Goal: Information Seeking & Learning: Check status

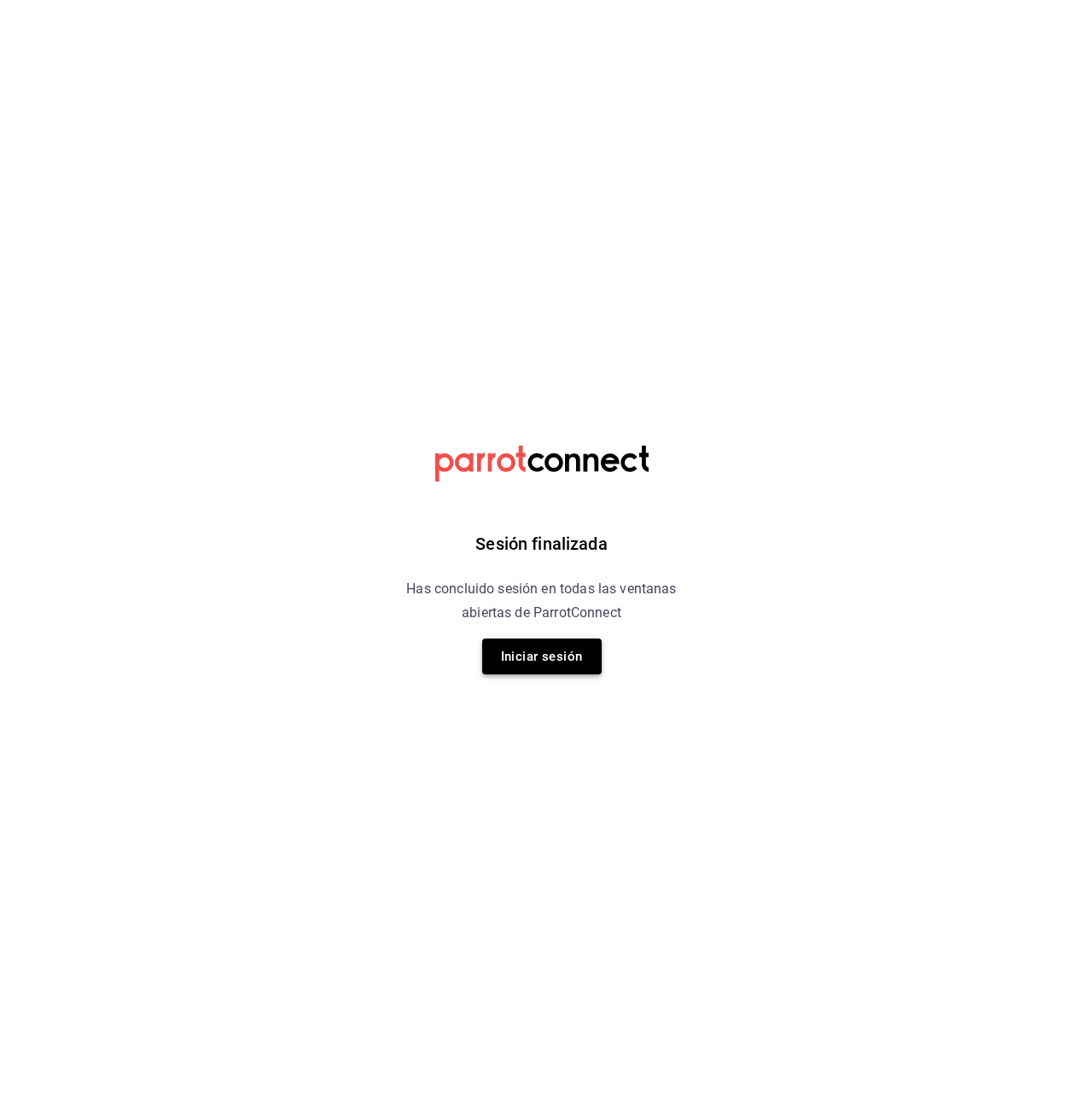
click at [549, 667] on button "Iniciar sesión" at bounding box center [542, 656] width 120 height 36
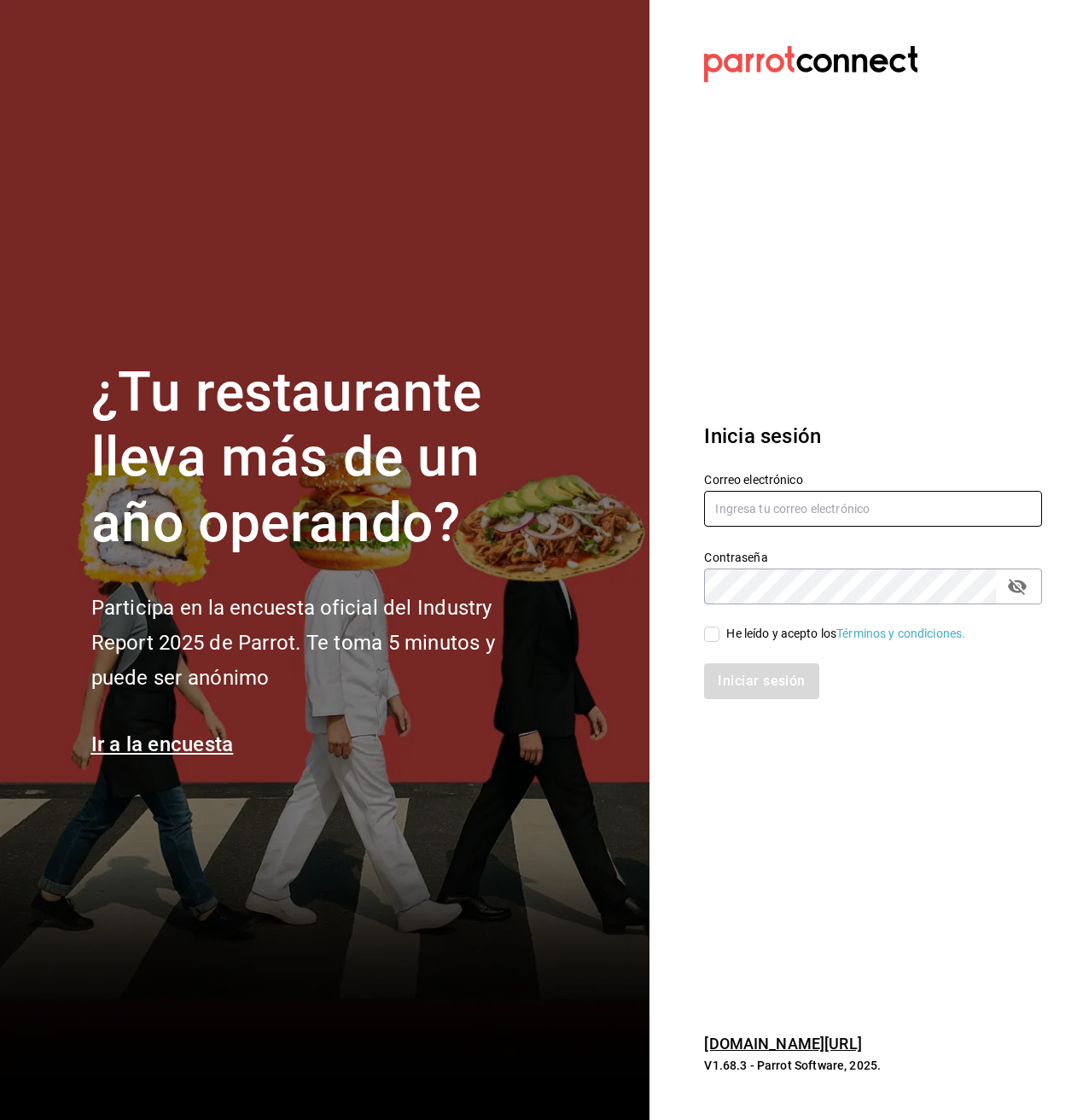
type input "[EMAIL_ADDRESS][DOMAIN_NAME]"
click at [718, 633] on input "He leído y acepto los Términos y condiciones." at bounding box center [711, 634] width 15 height 15
checkbox input "true"
click at [728, 687] on button "Iniciar sesión" at bounding box center [762, 681] width 116 height 36
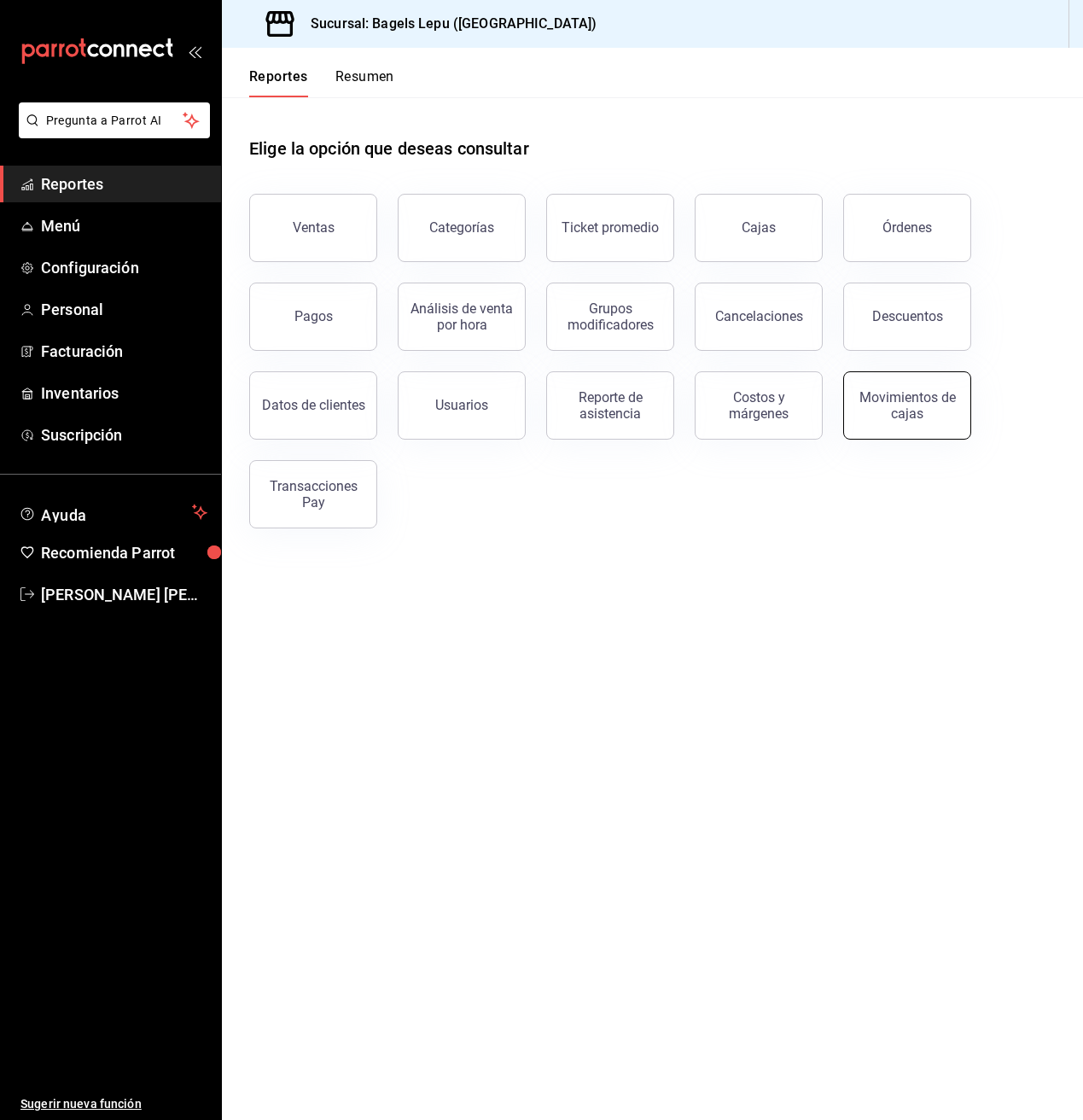
click at [891, 403] on div "Movimientos de cajas" at bounding box center [907, 406] width 106 height 32
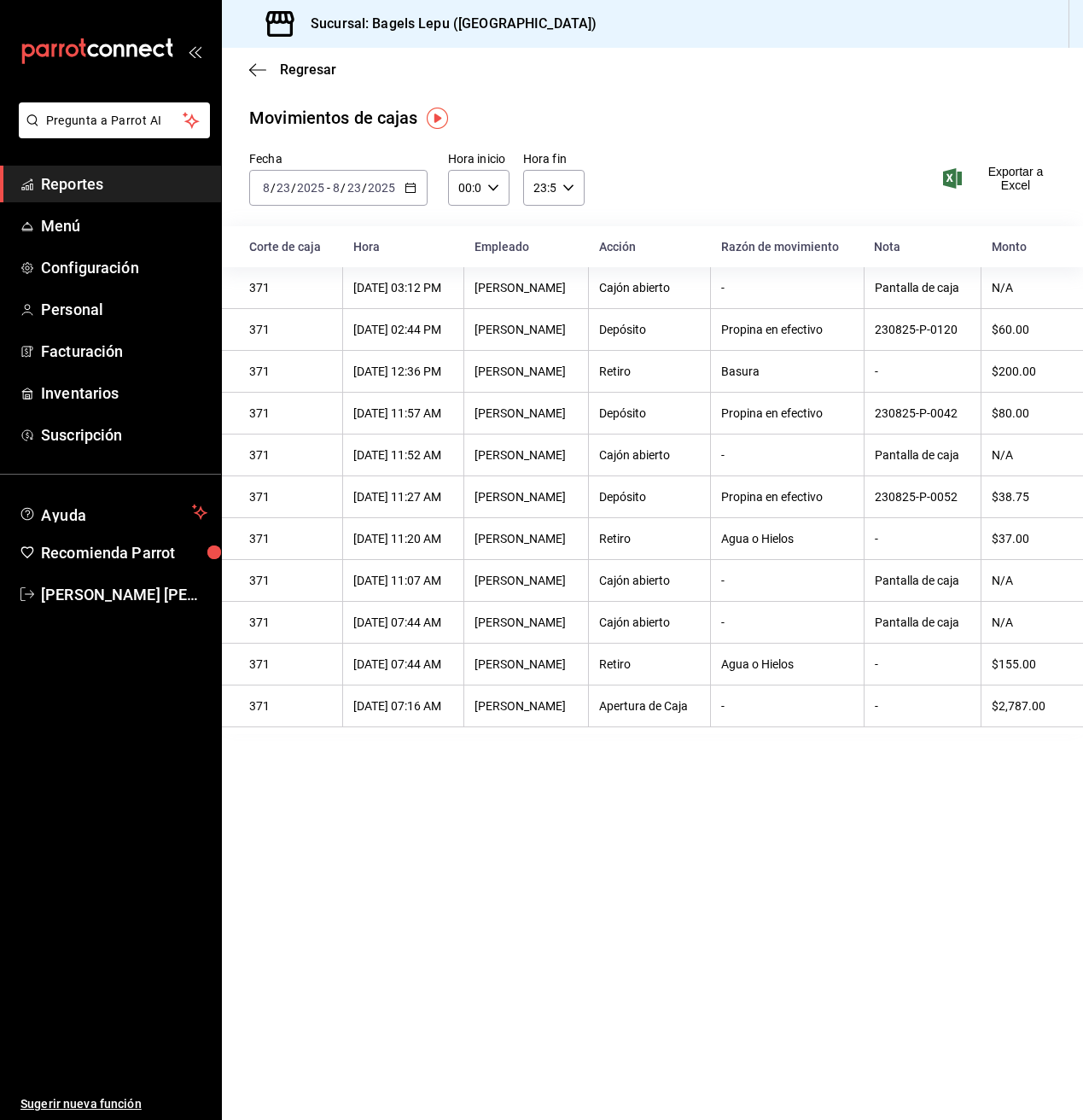
click at [411, 191] on icon "button" at bounding box center [411, 188] width 12 height 12
click at [340, 434] on span "Rango de fechas" at bounding box center [330, 431] width 132 height 18
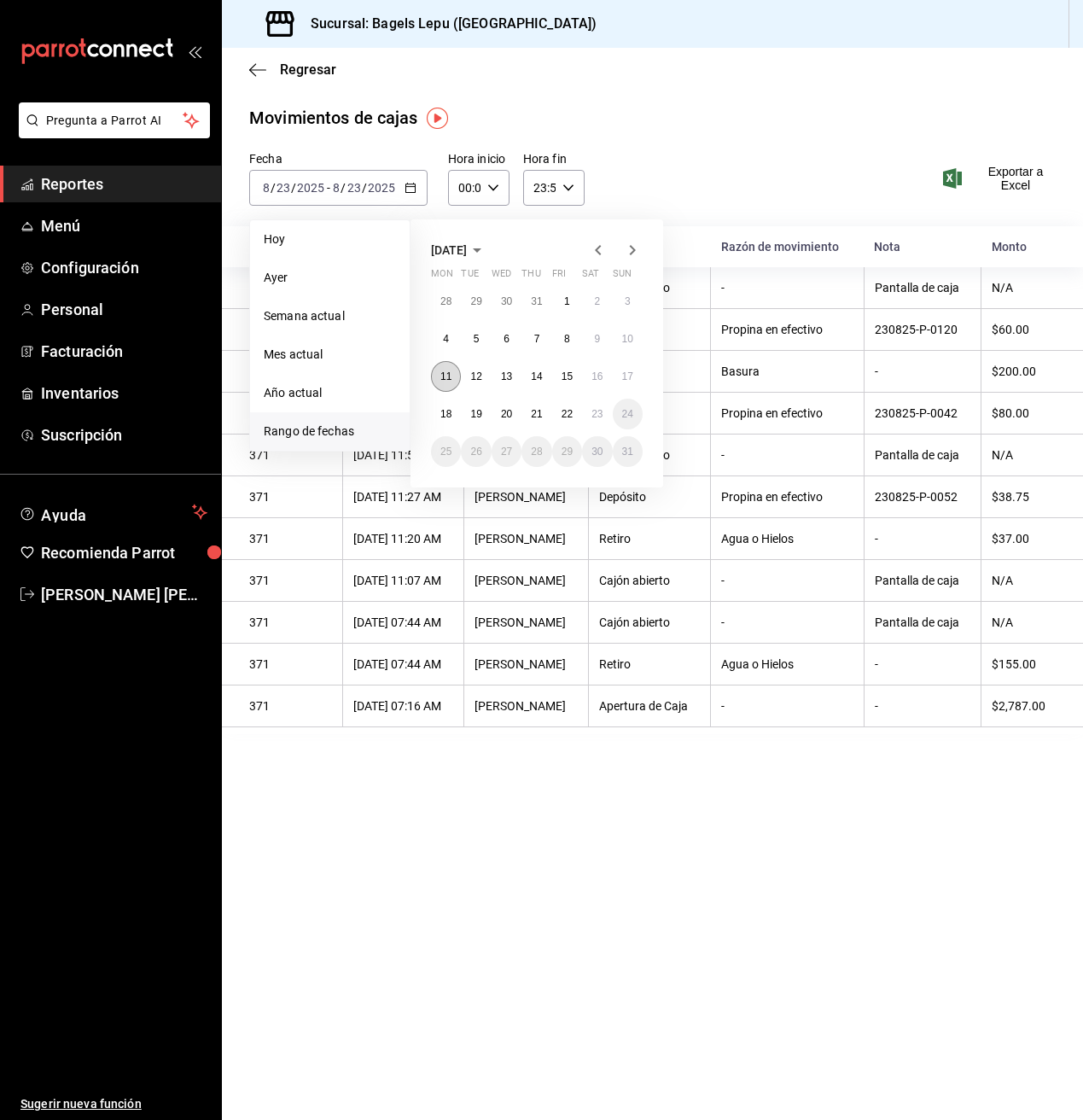
click at [448, 378] on abbr "11" at bounding box center [446, 377] width 11 height 12
click at [624, 381] on abbr "17" at bounding box center [627, 377] width 11 height 12
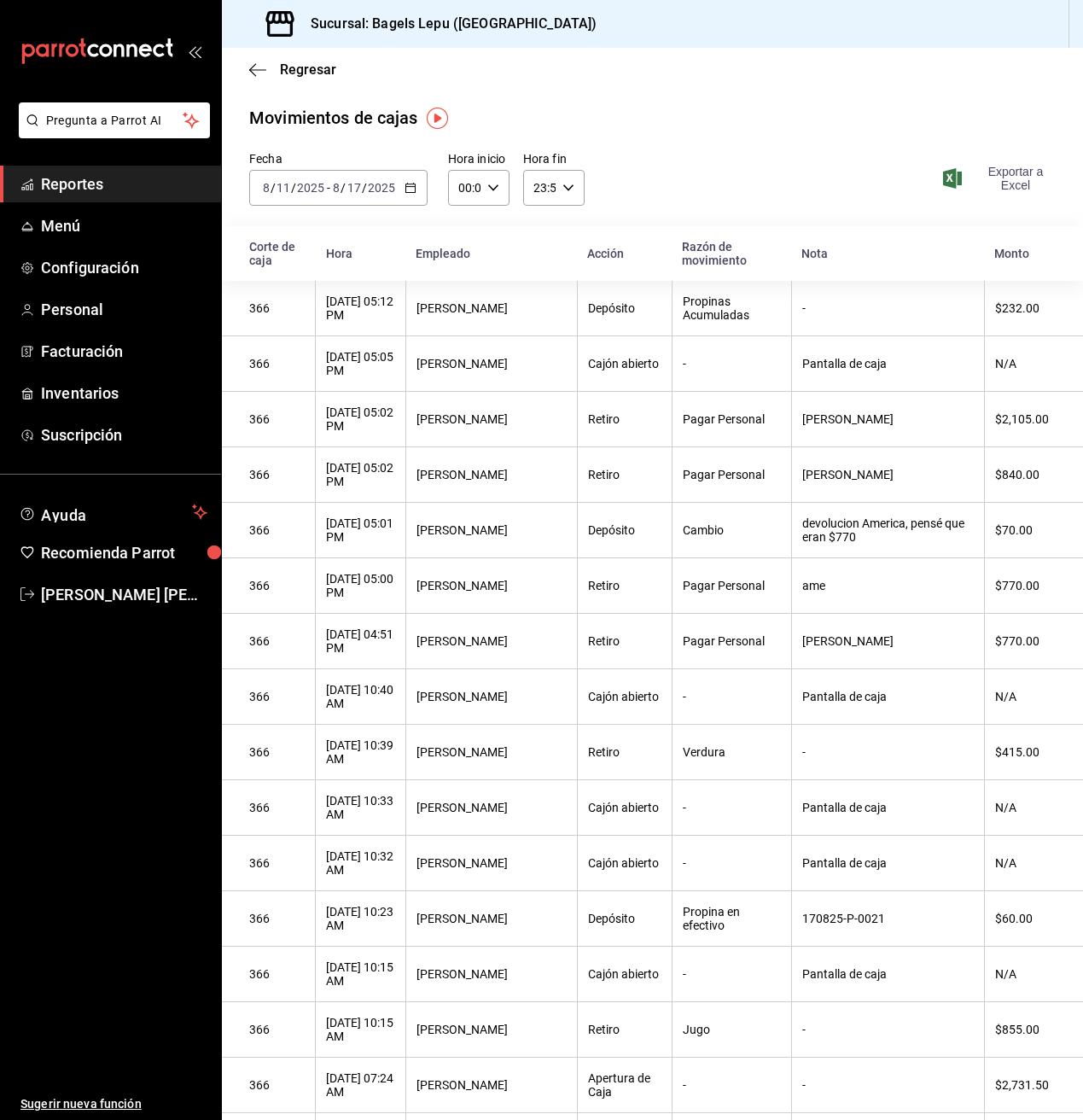
click at [1006, 182] on span "Exportar a Excel" at bounding box center [1001, 179] width 109 height 27
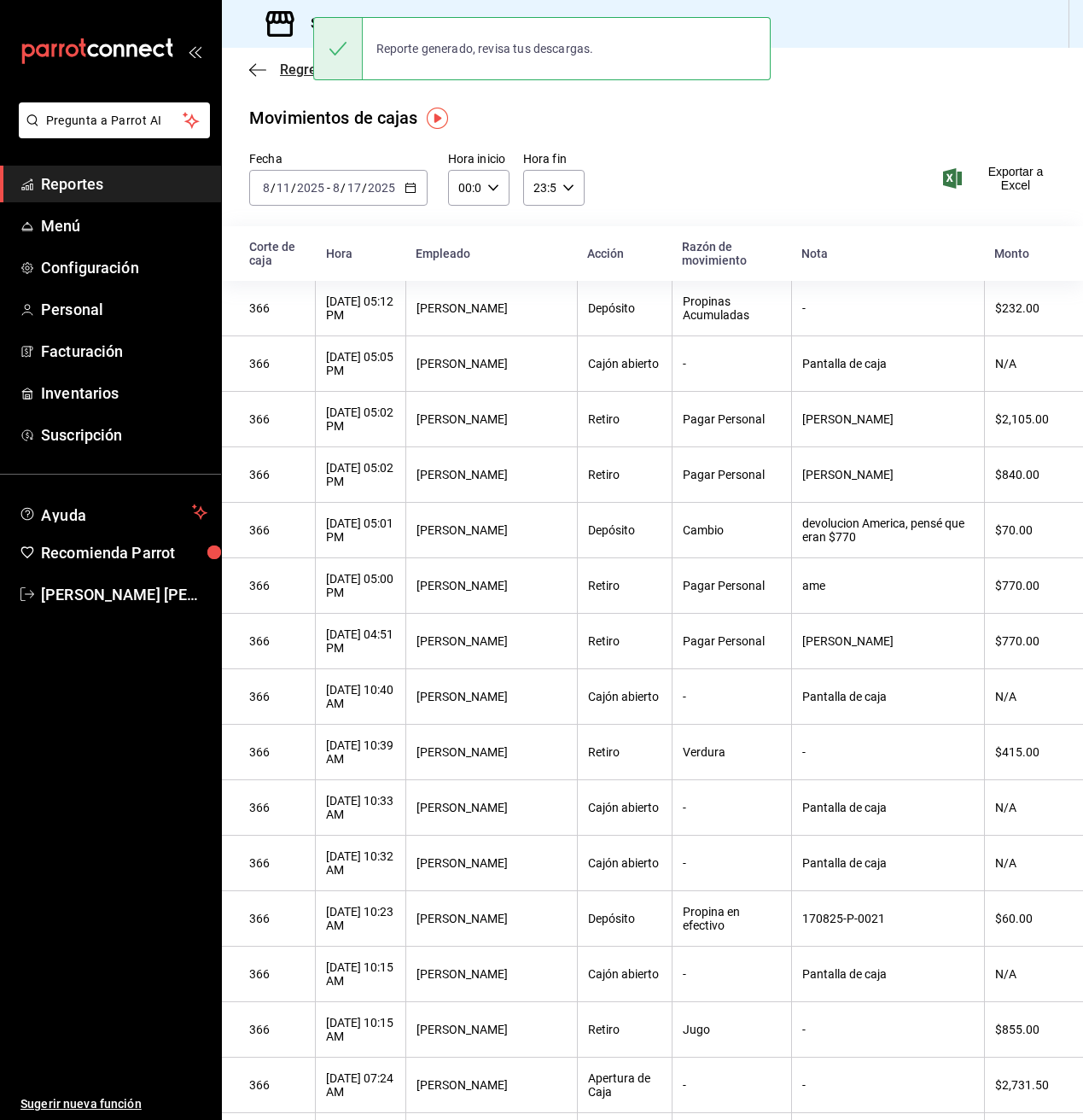
click at [249, 64] on icon "button" at bounding box center [258, 70] width 17 height 15
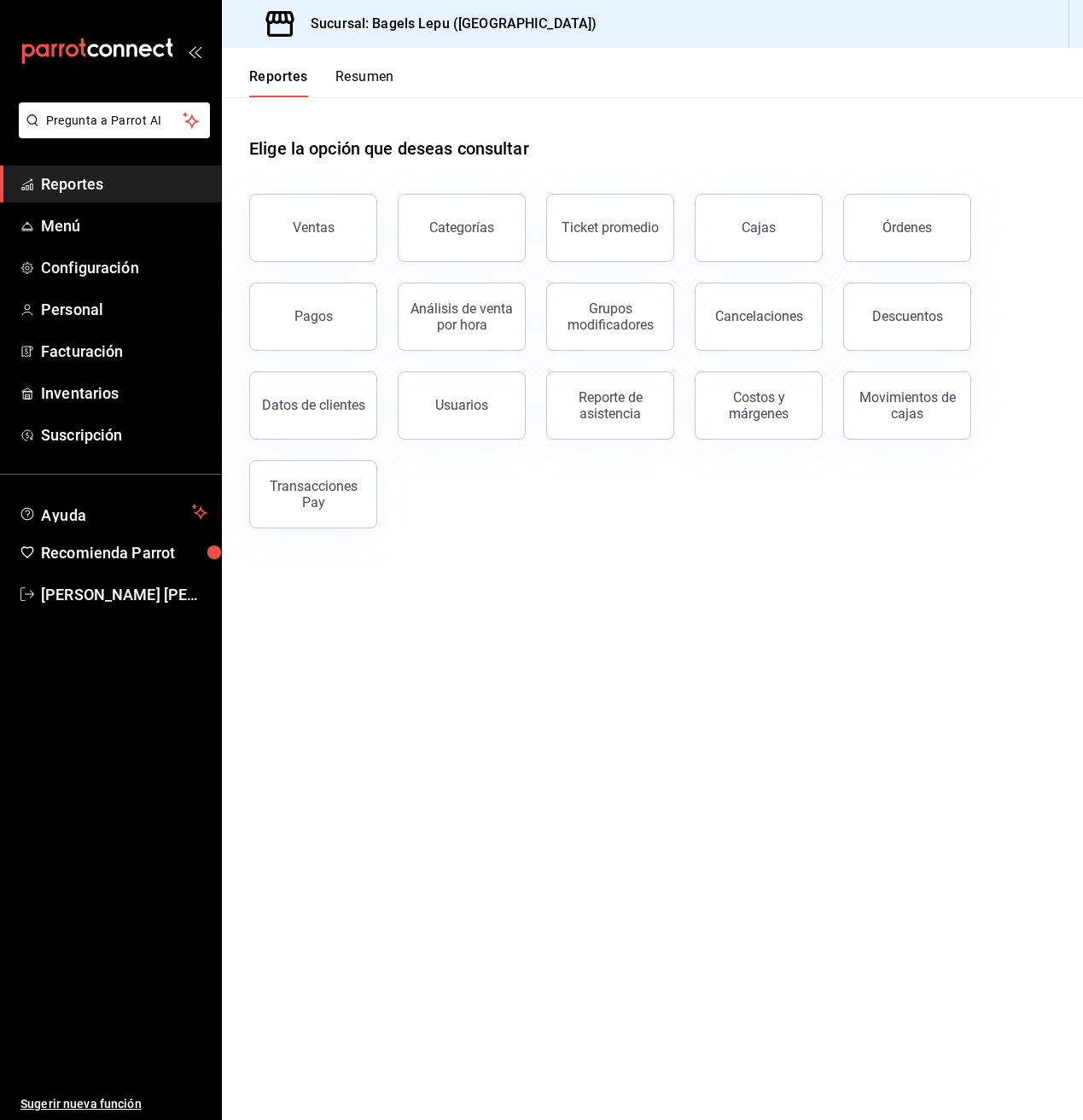
click at [327, 299] on button "Pagos" at bounding box center [313, 317] width 128 height 68
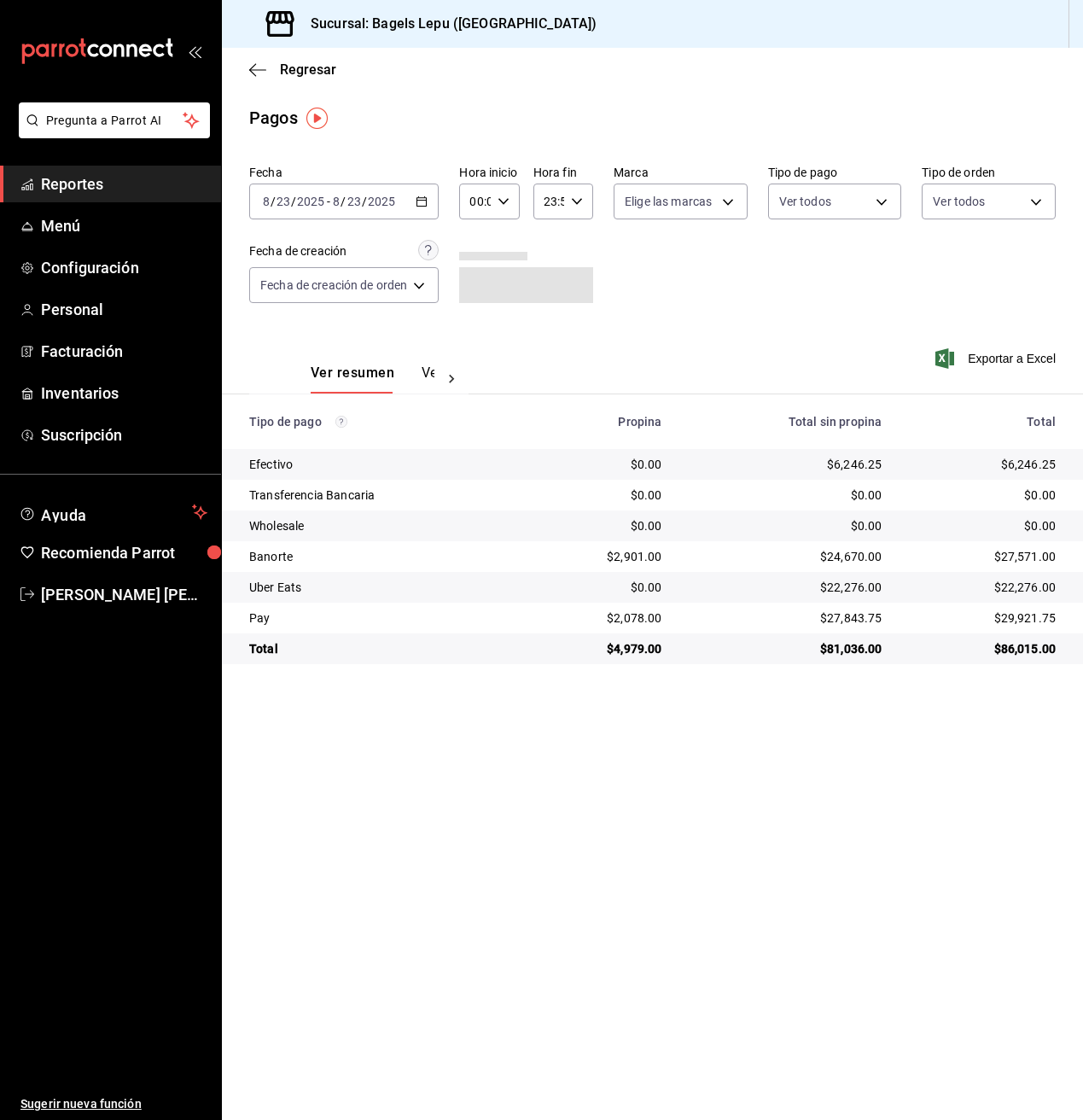
click at [420, 206] on \(Stroke\) "button" at bounding box center [422, 202] width 10 height 9
click at [304, 437] on span "Rango de fechas" at bounding box center [330, 445] width 132 height 18
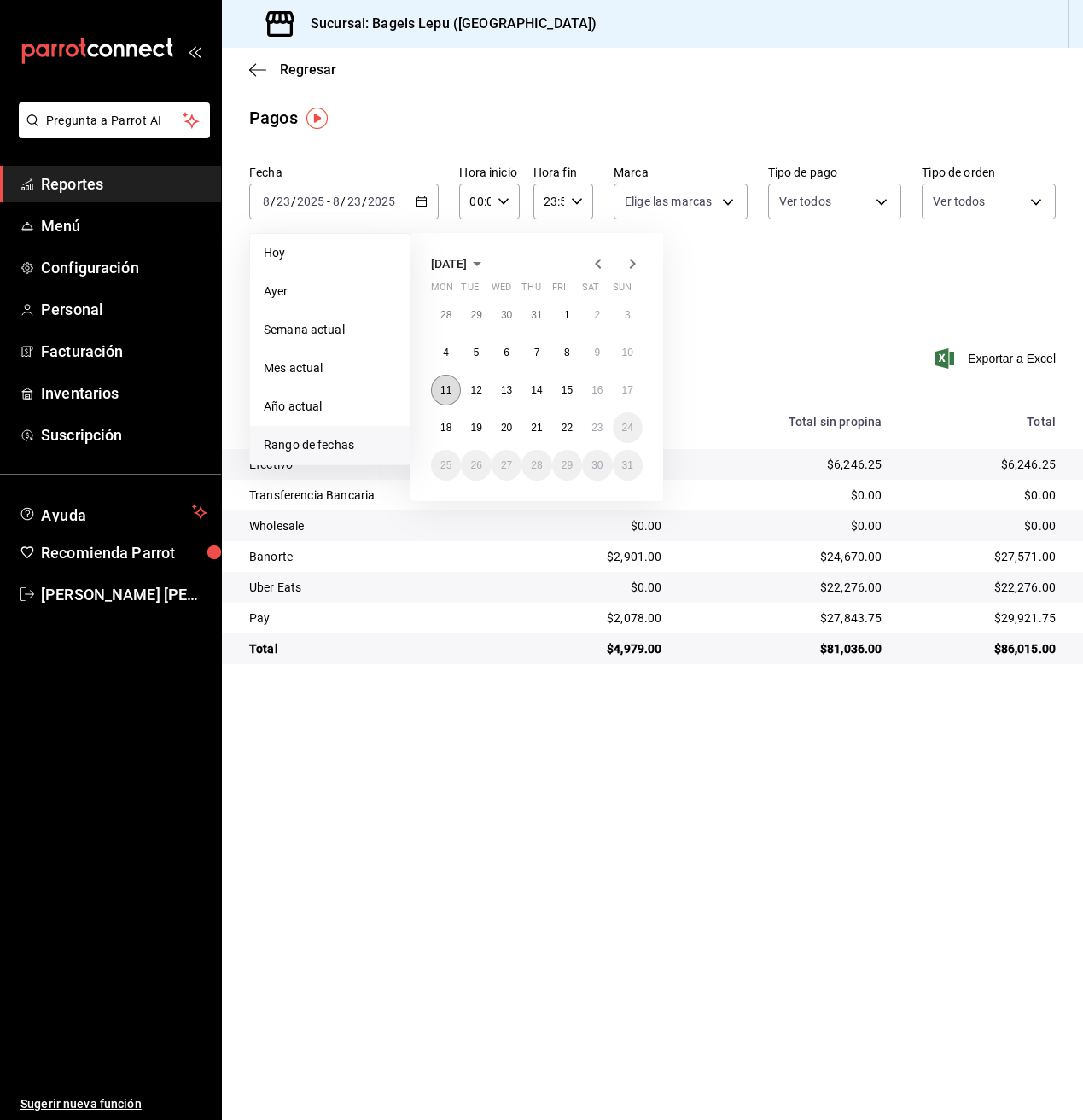
click at [442, 390] on abbr "11" at bounding box center [446, 390] width 11 height 12
click at [630, 396] on abbr "17" at bounding box center [627, 390] width 11 height 12
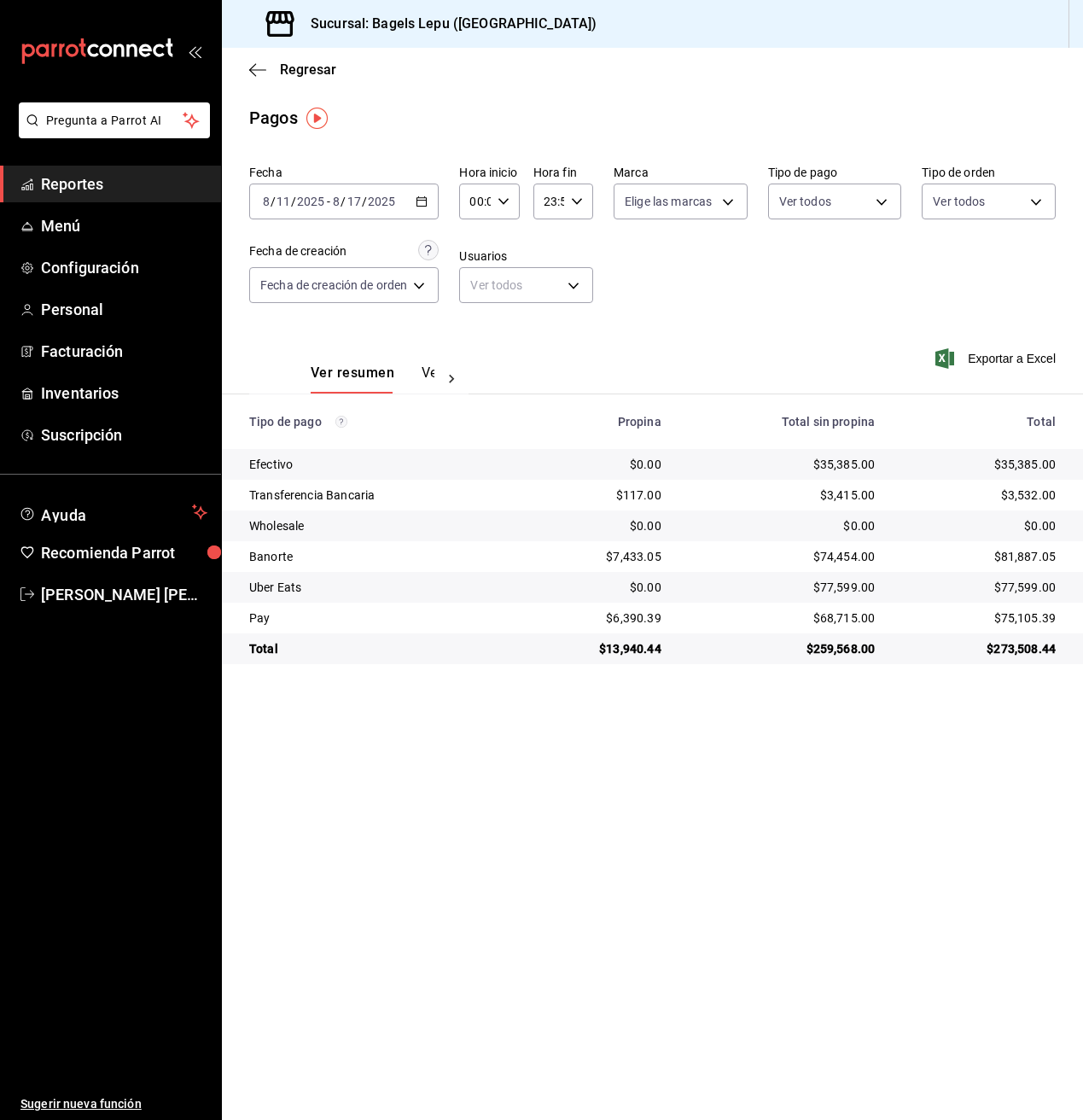
click at [424, 205] on icon "button" at bounding box center [422, 202] width 12 height 12
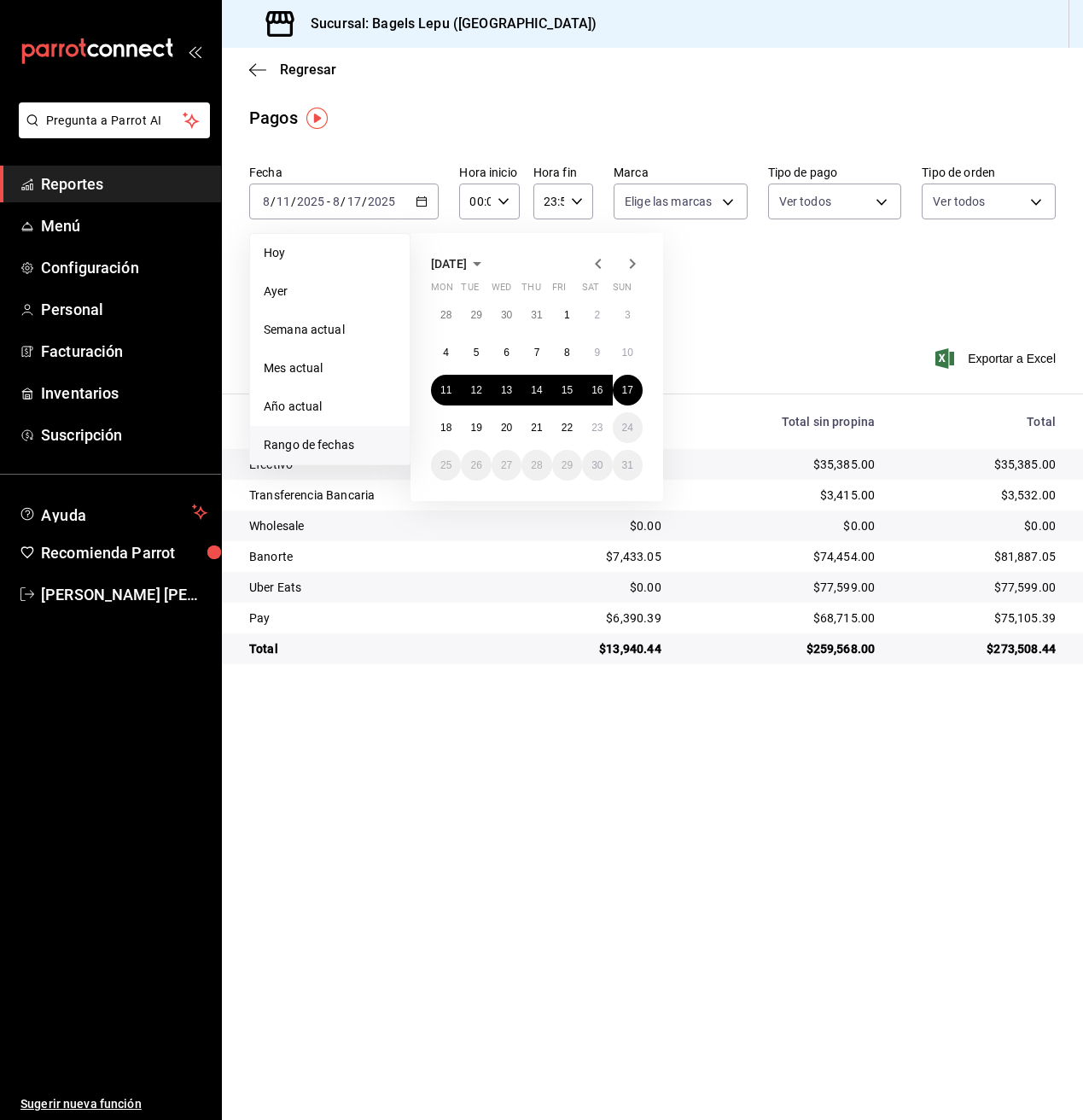
click at [643, 827] on main "Regresar Pagos Fecha 2025-08-11 8 / 11 / 2025 - 2025-08-17 8 / 17 / 2025 Hoy Ay…" at bounding box center [653, 583] width 861 height 1072
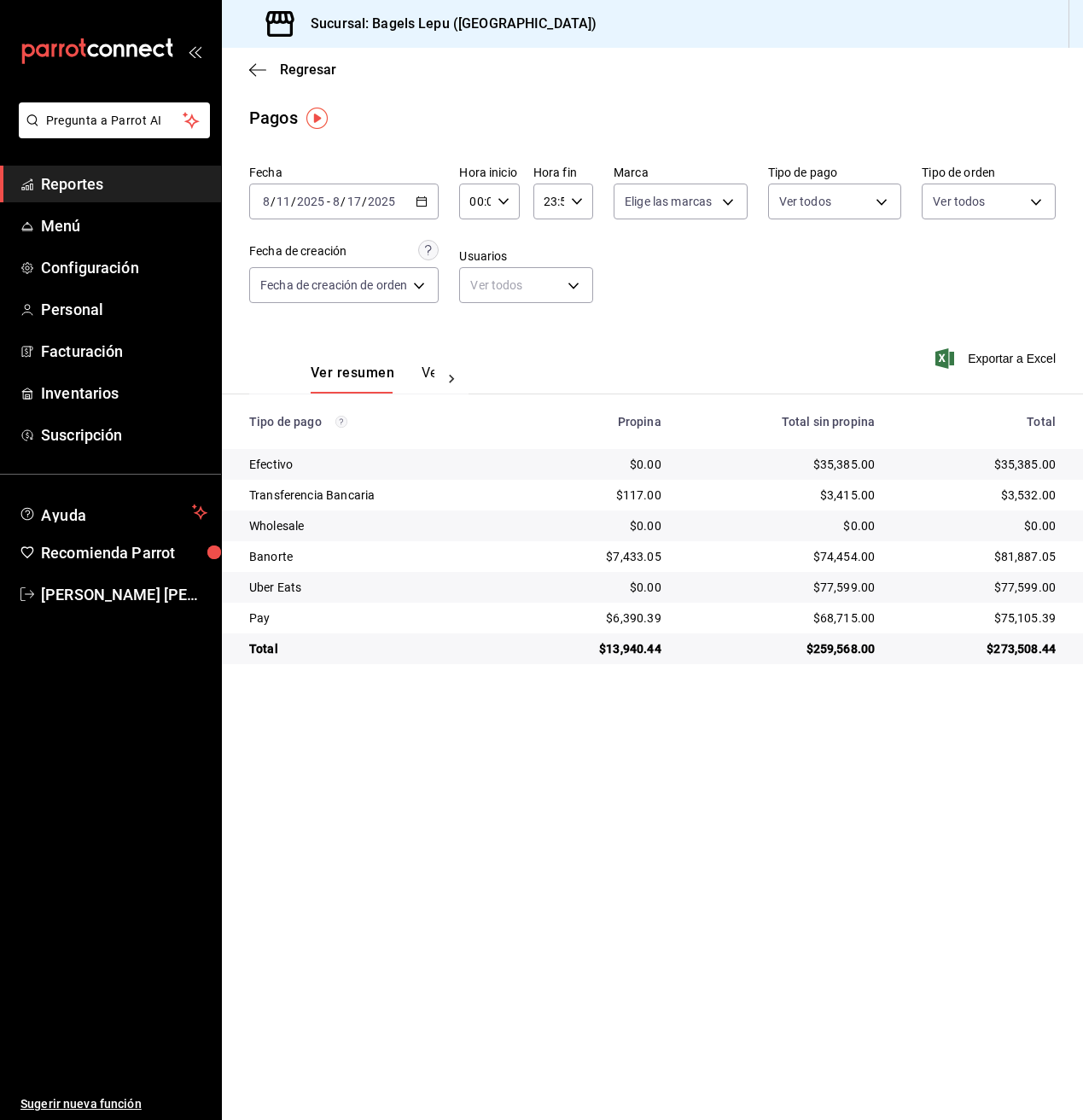
click at [243, 67] on div "Regresar" at bounding box center [653, 69] width 861 height 44
click at [247, 67] on div "Regresar" at bounding box center [653, 69] width 861 height 44
click at [261, 69] on icon "button" at bounding box center [258, 69] width 17 height 1
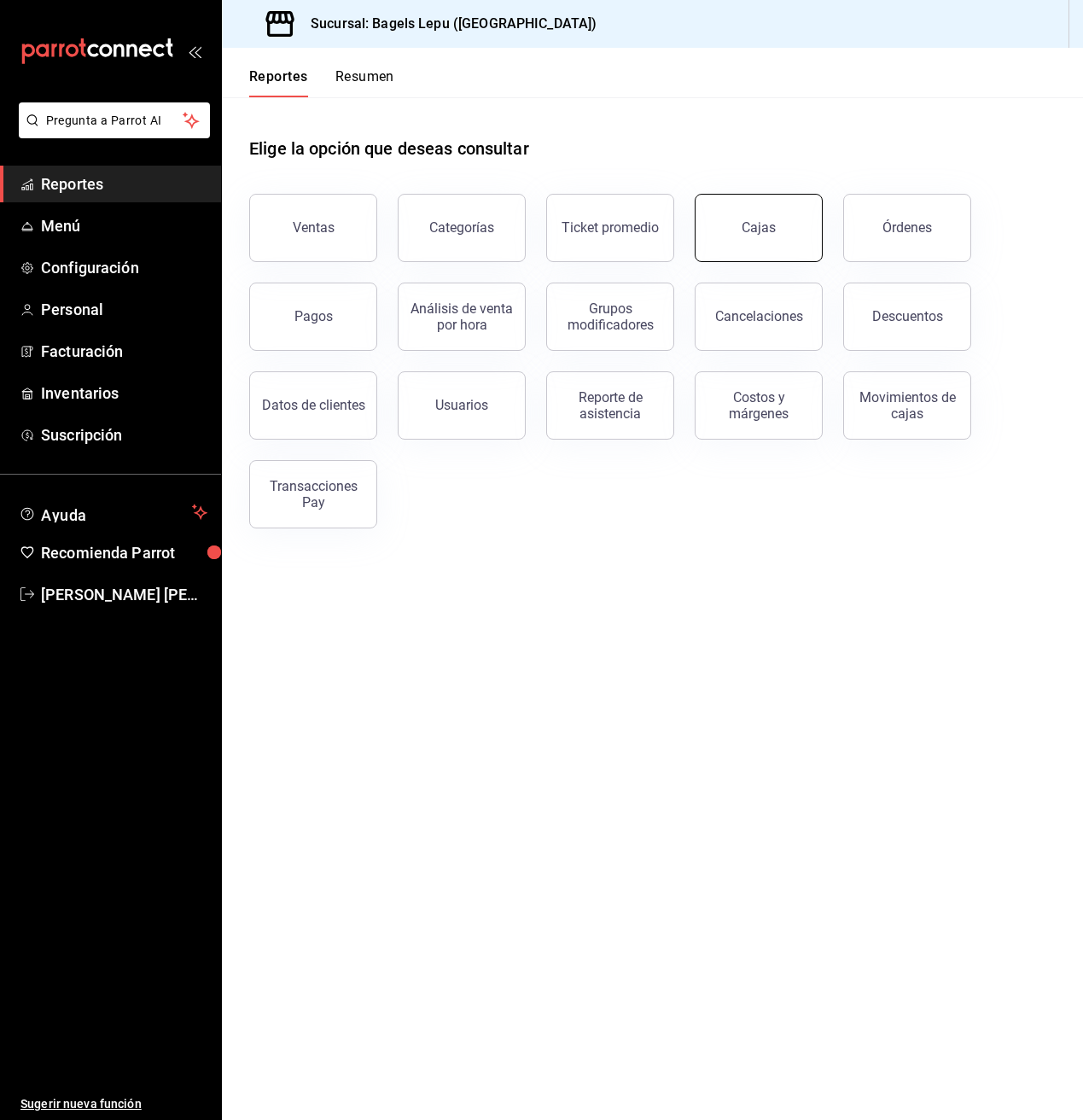
click at [805, 237] on button "Cajas" at bounding box center [758, 228] width 128 height 68
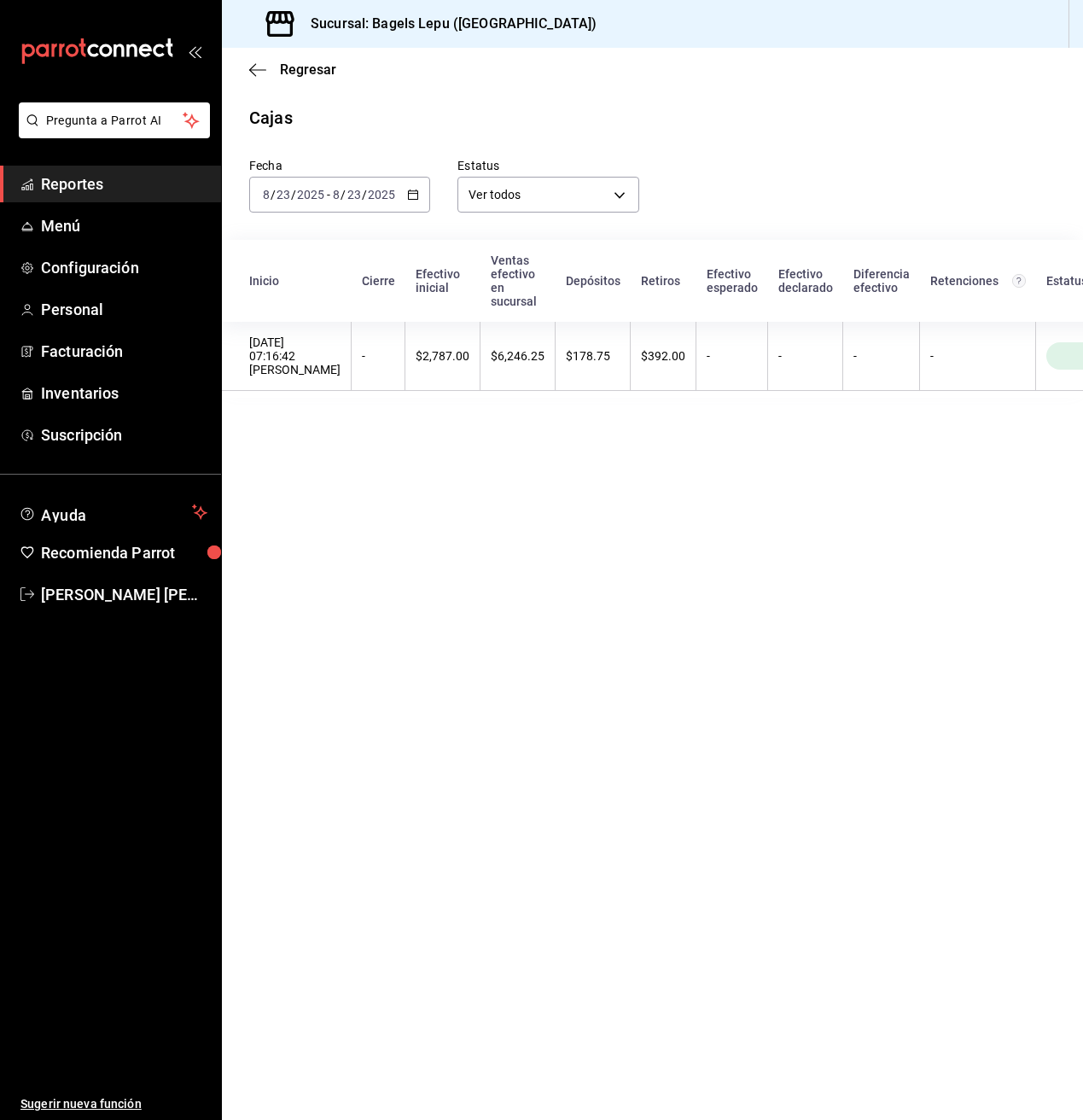
click at [410, 197] on icon "button" at bounding box center [413, 195] width 12 height 12
click at [324, 426] on li "Rango de fechas" at bounding box center [330, 438] width 160 height 38
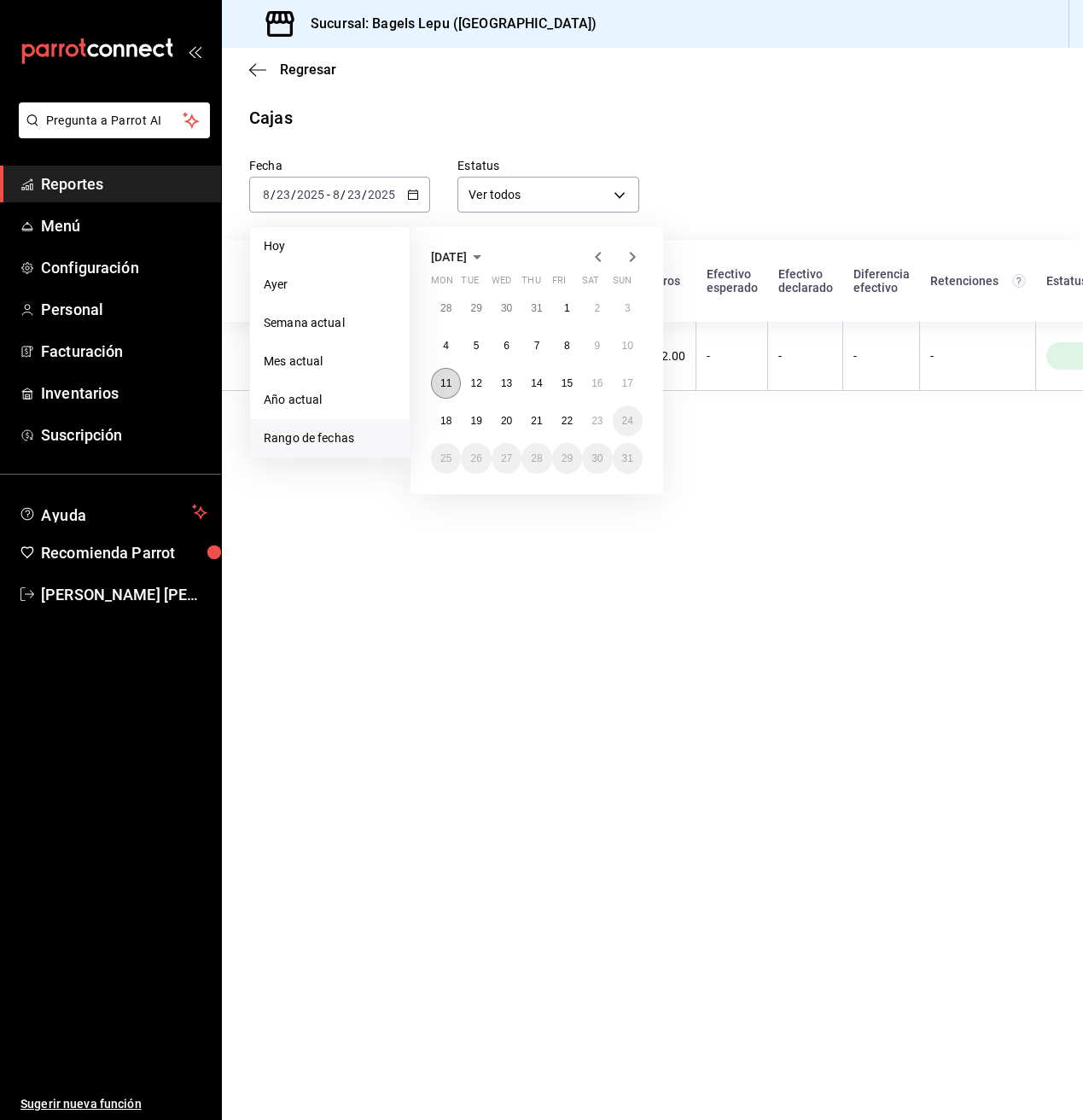
click at [445, 373] on button "11" at bounding box center [446, 384] width 30 height 31
click at [629, 388] on abbr "17" at bounding box center [627, 384] width 11 height 12
